Goal: Check status: Check status

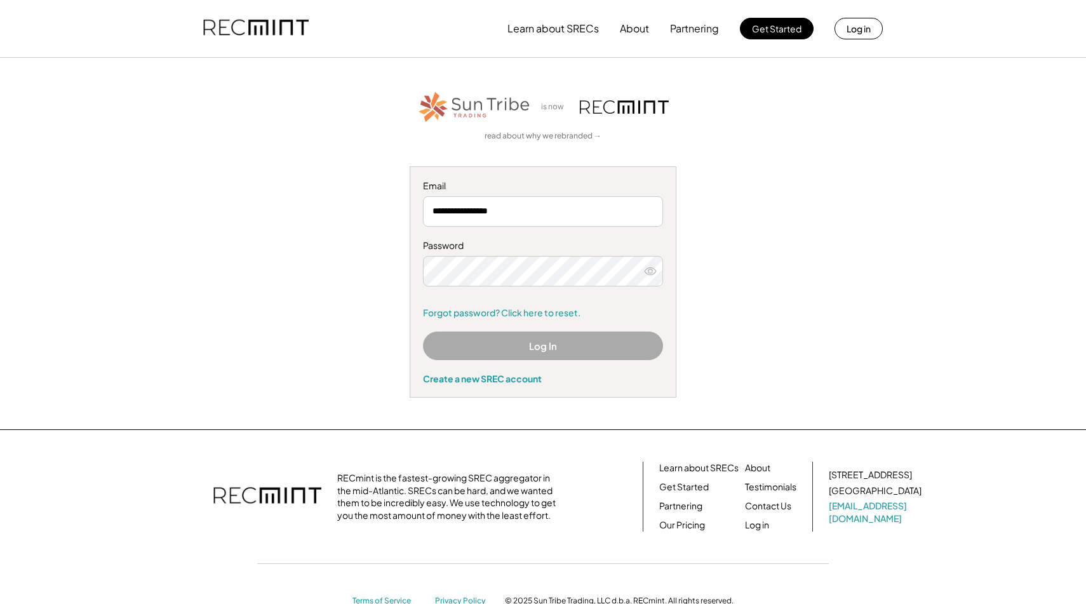
click at [464, 213] on input "**********" at bounding box center [543, 211] width 240 height 30
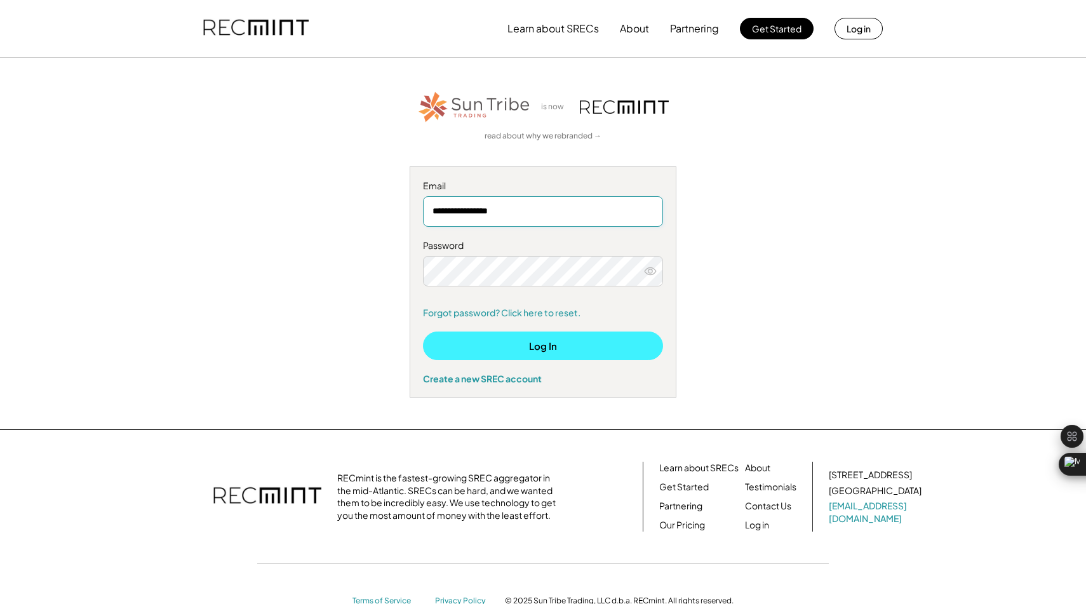
click at [541, 341] on button "Log In" at bounding box center [543, 345] width 240 height 29
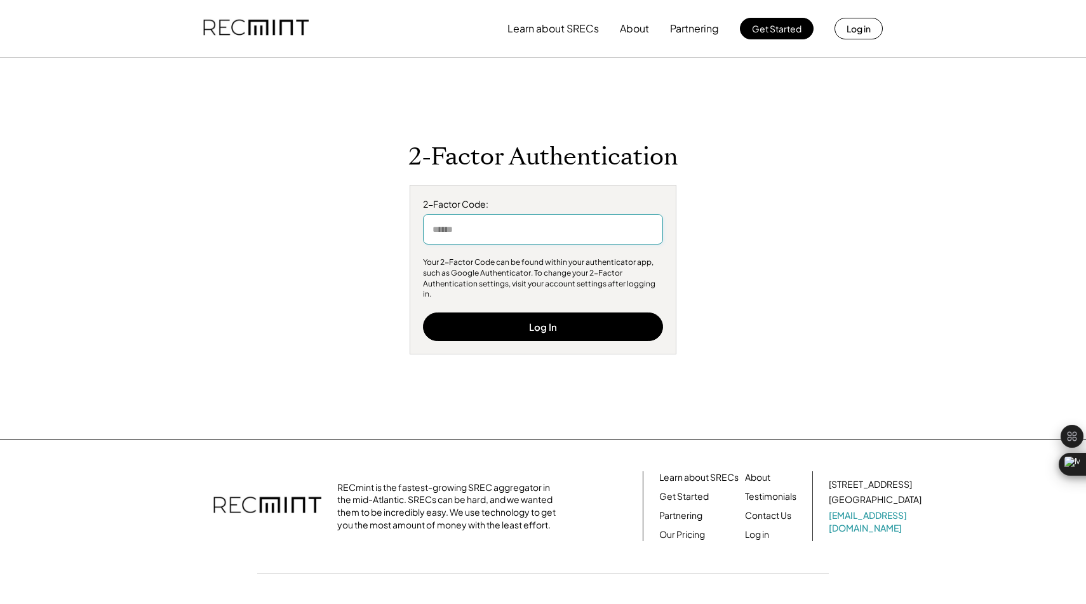
click at [518, 239] on input "input" at bounding box center [543, 229] width 240 height 30
click at [512, 233] on input "input" at bounding box center [543, 229] width 240 height 30
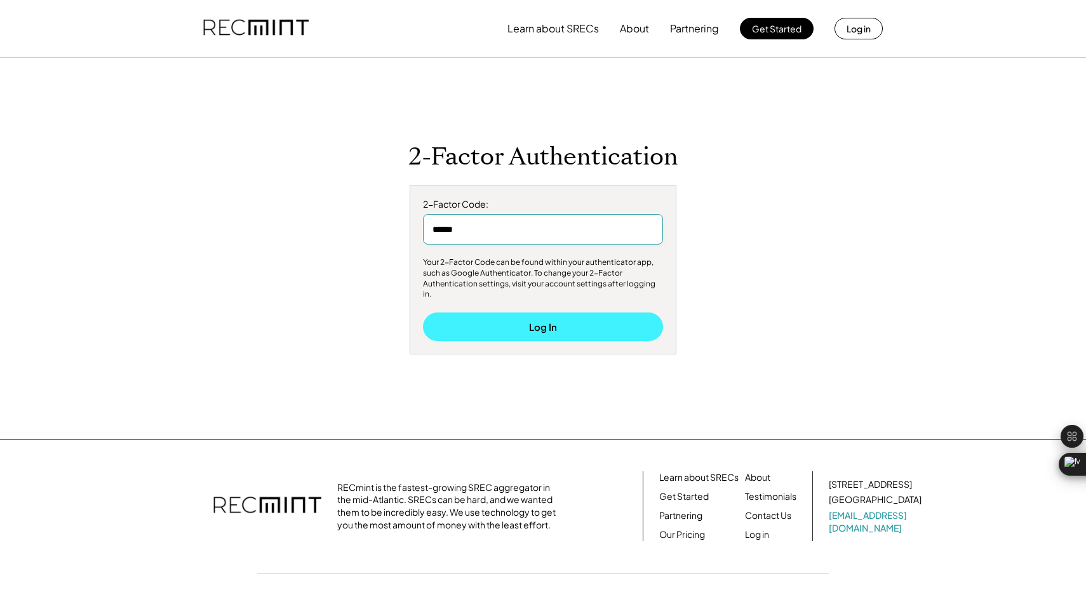
type input "******"
click at [536, 326] on button "Log In" at bounding box center [543, 326] width 240 height 29
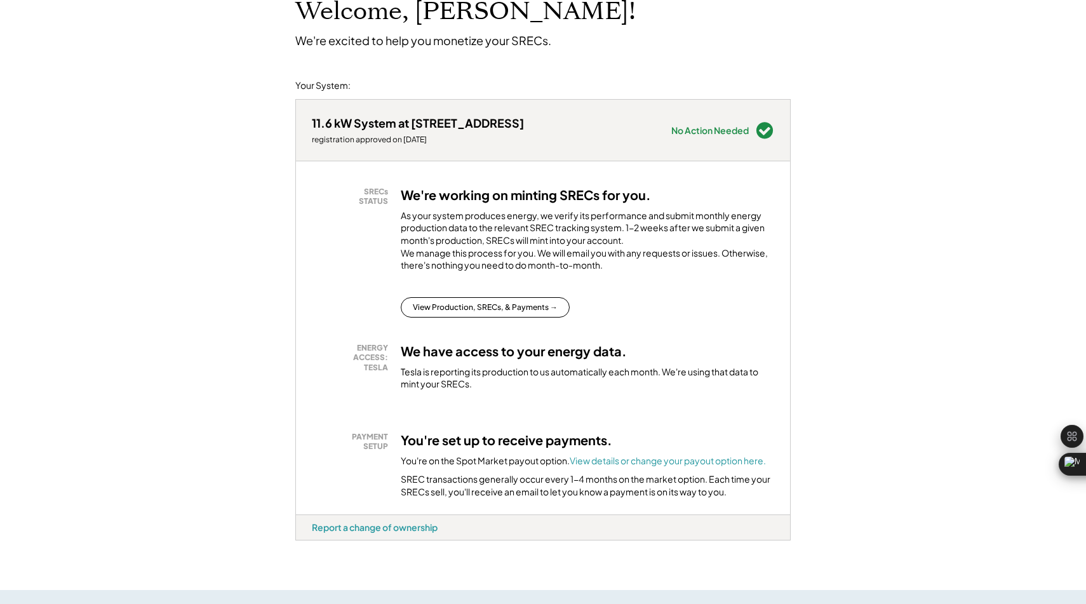
scroll to position [96, 0]
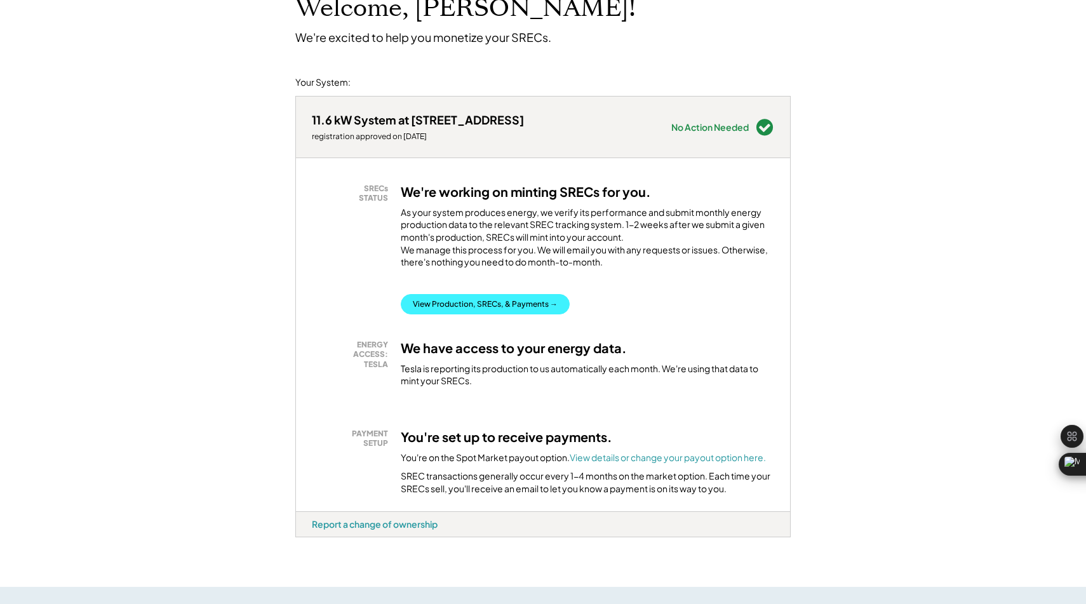
click at [536, 314] on button "View Production, SRECs, & Payments →" at bounding box center [485, 304] width 169 height 20
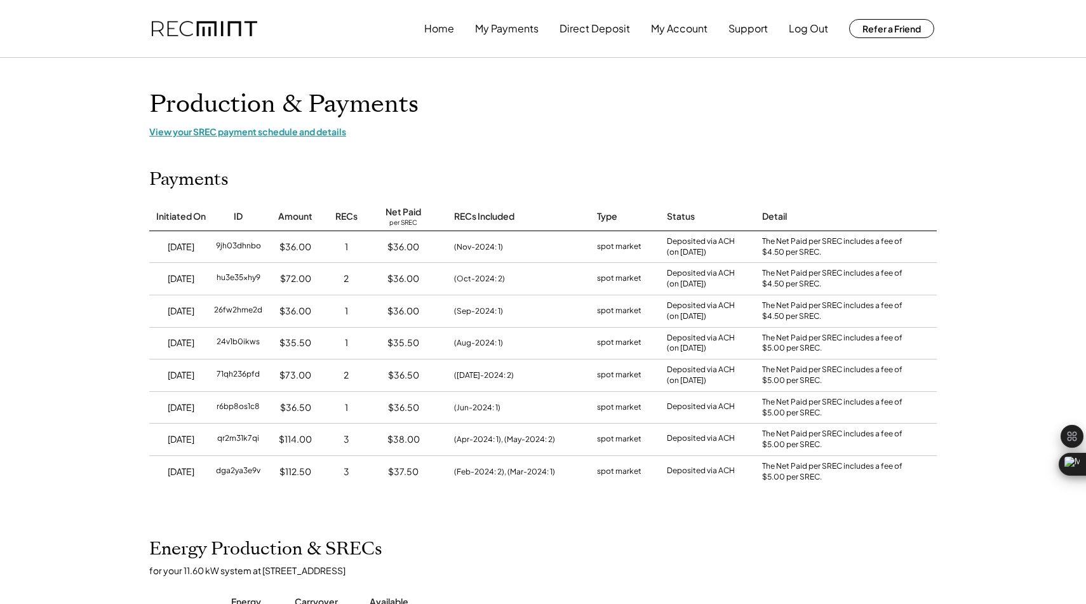
click at [220, 137] on div "View your SREC payment schedule and details" at bounding box center [542, 131] width 787 height 11
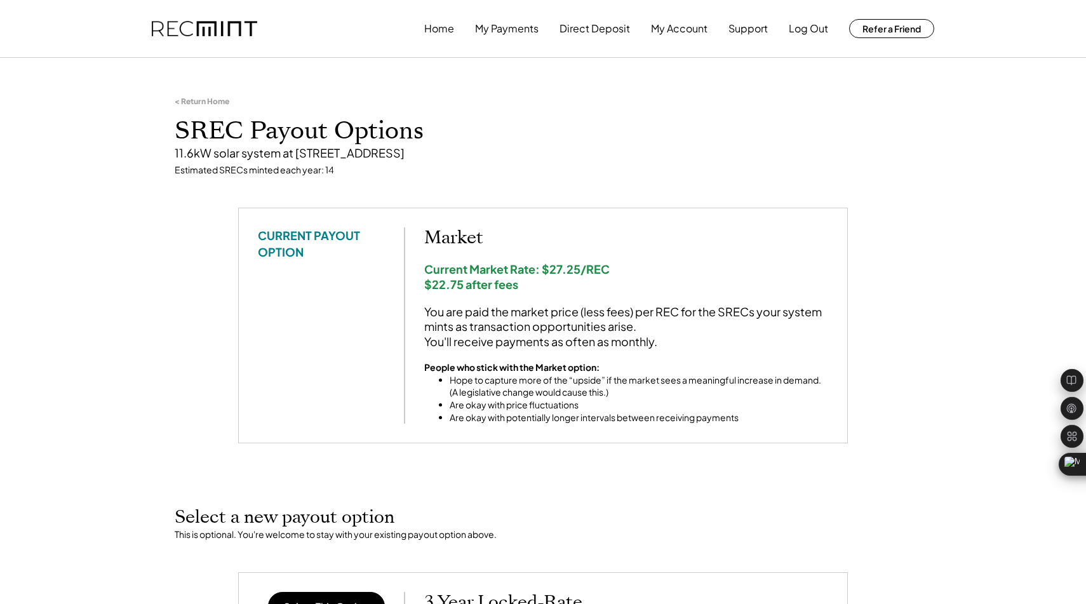
click at [460, 29] on div "Home My Payments Direct Deposit My Account Support Log Out Refer a Friend" at bounding box center [679, 28] width 510 height 25
click at [450, 33] on button "Home" at bounding box center [439, 28] width 30 height 25
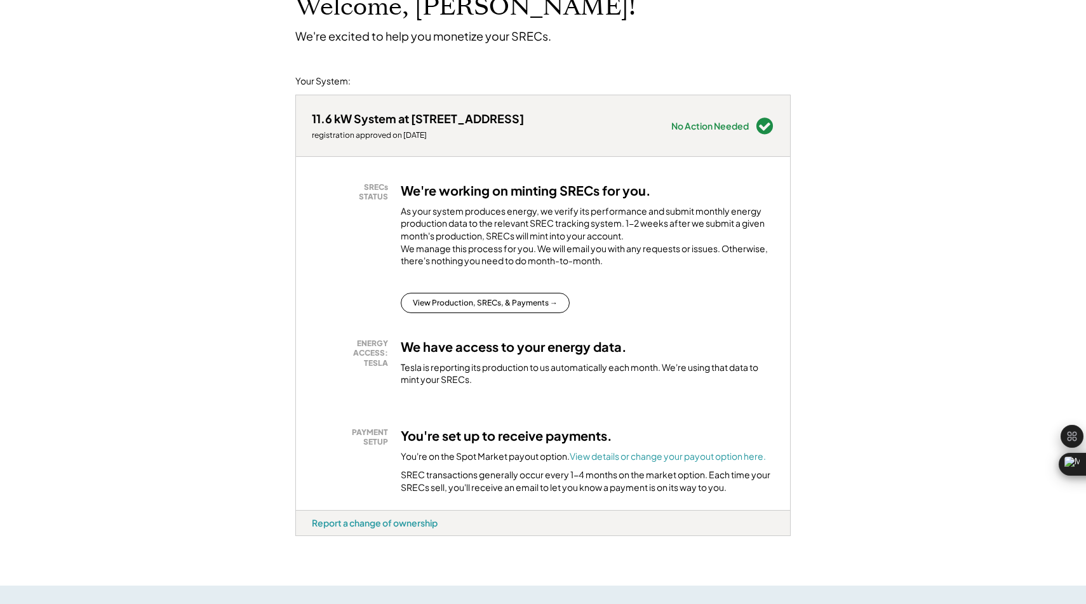
scroll to position [246, 0]
